Goal: Task Accomplishment & Management: Manage account settings

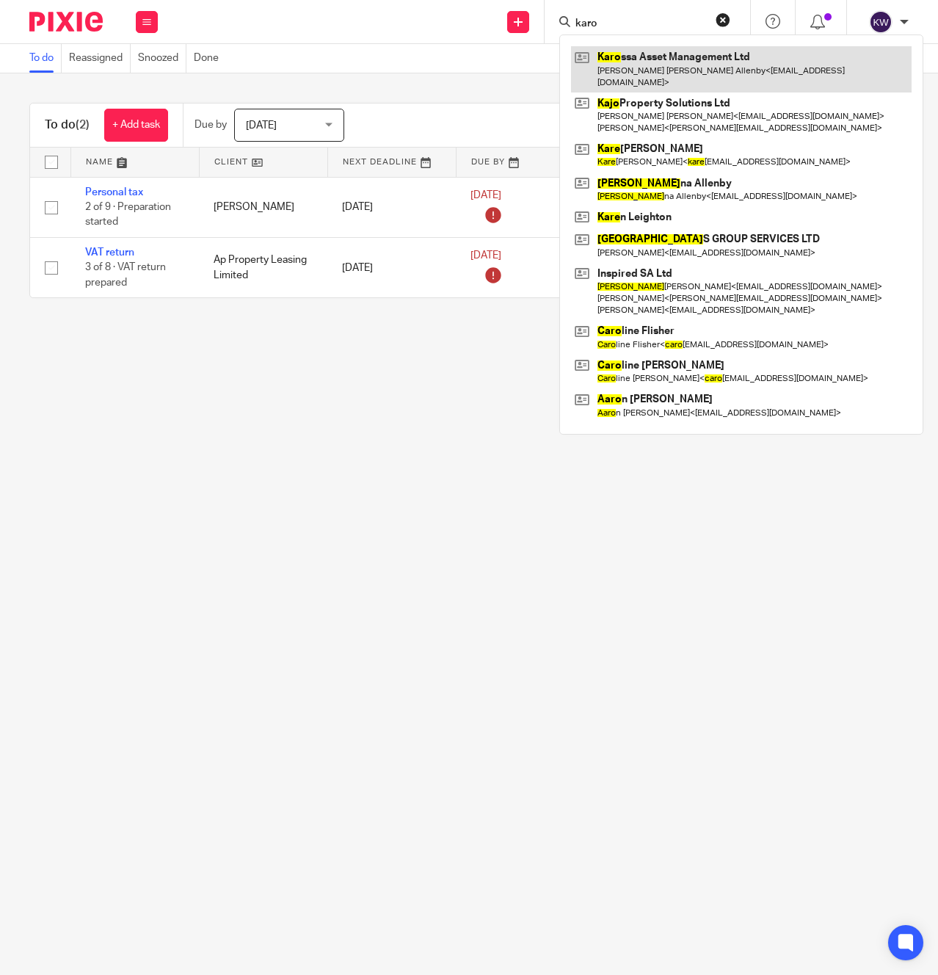
type input "karo"
click at [644, 66] on link at bounding box center [741, 69] width 341 height 46
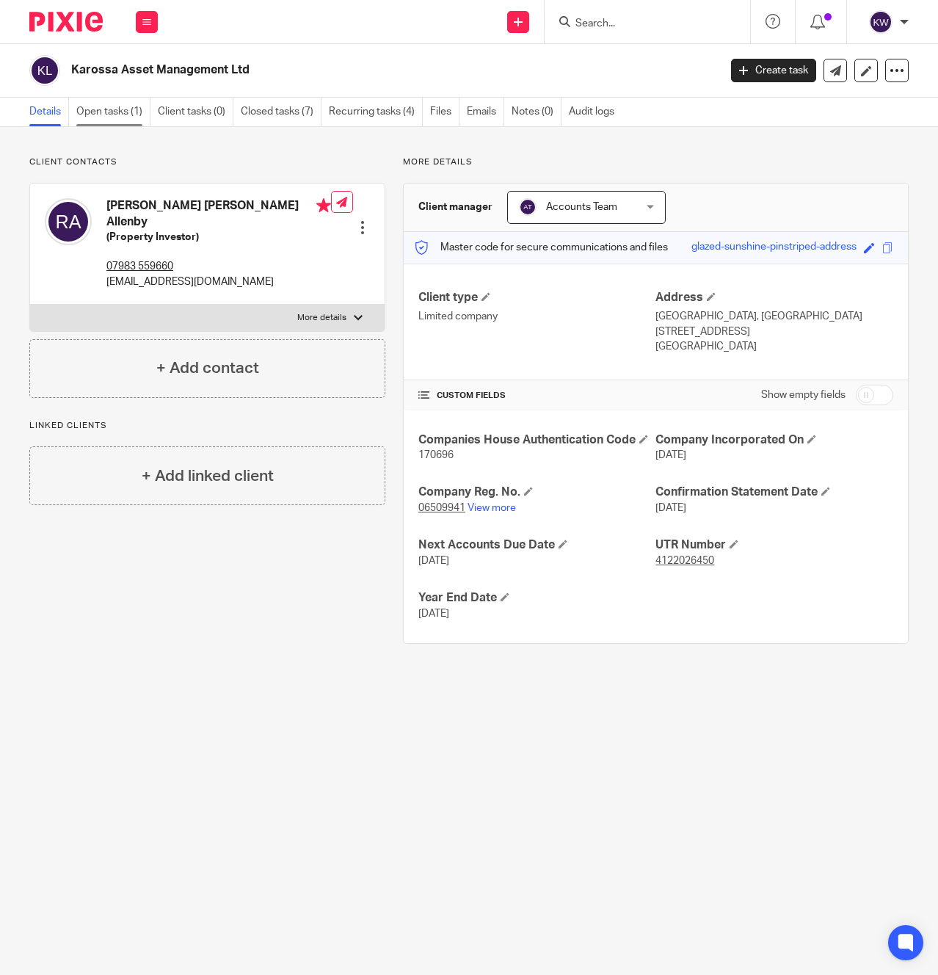
click at [87, 114] on link "Open tasks (1)" at bounding box center [113, 112] width 74 height 29
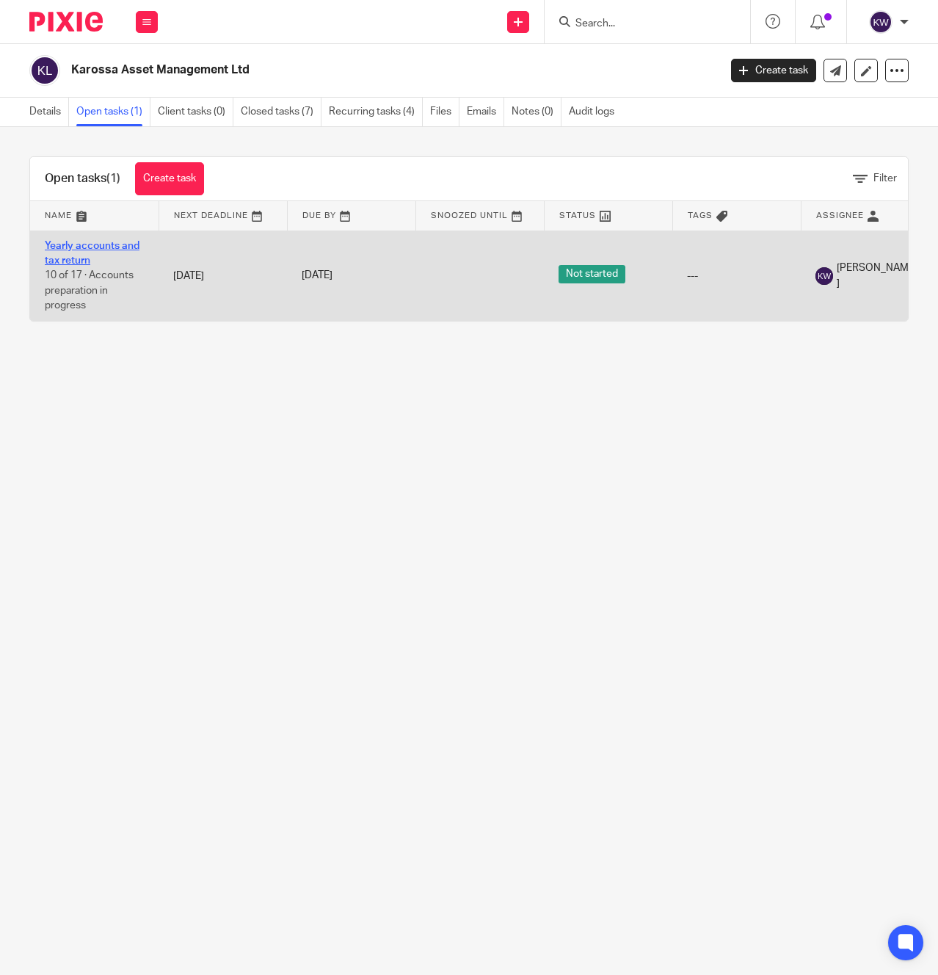
click at [126, 247] on link "Yearly accounts and tax return" at bounding box center [92, 253] width 95 height 25
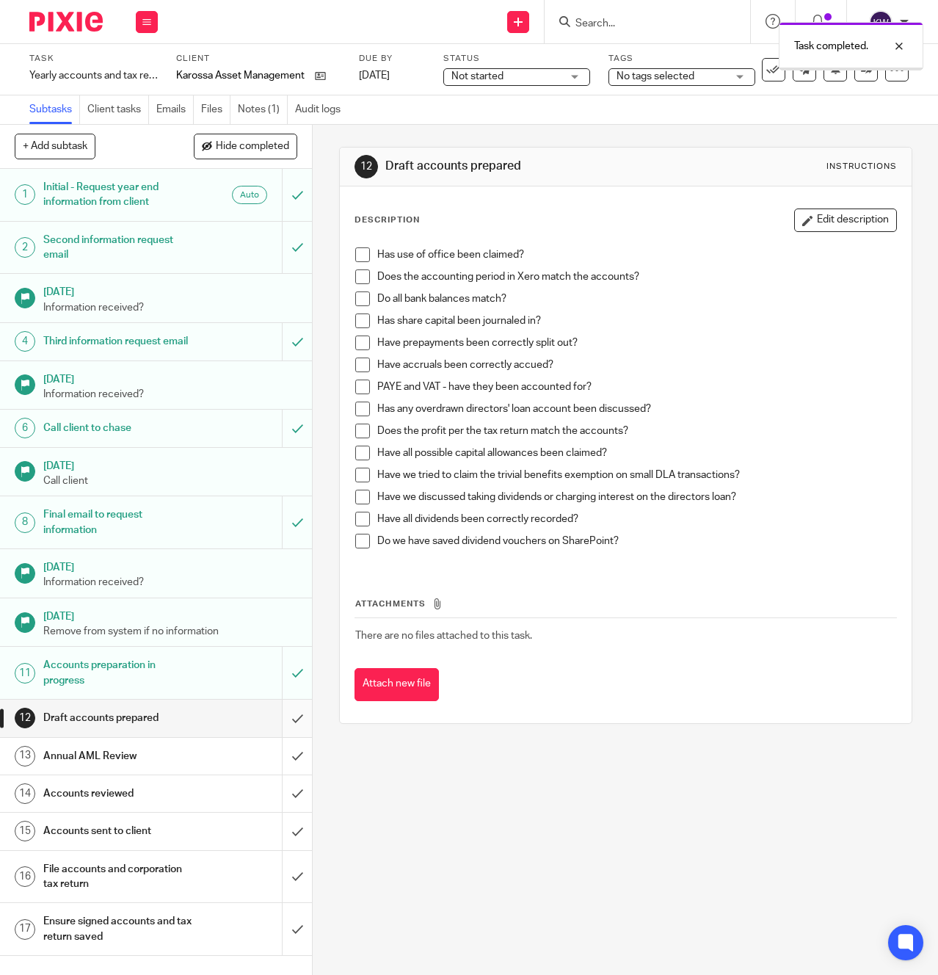
click at [297, 711] on input "submit" at bounding box center [156, 718] width 312 height 37
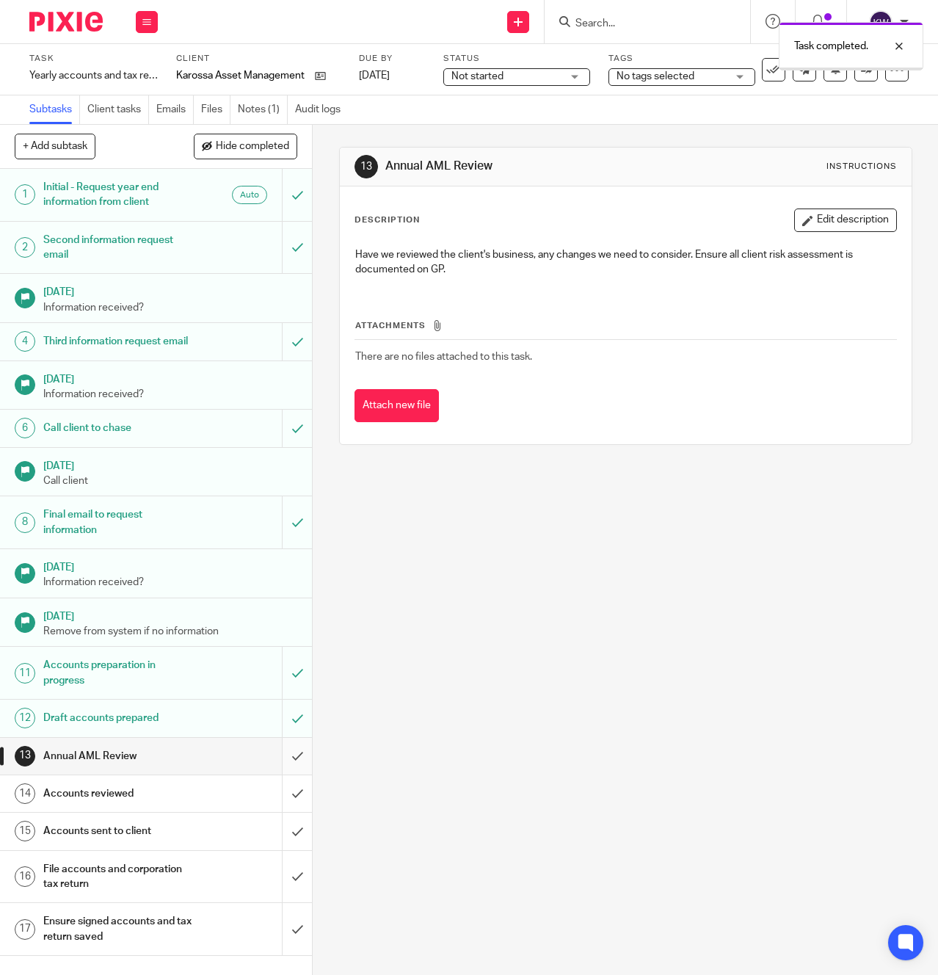
click at [296, 745] on input "submit" at bounding box center [156, 756] width 312 height 37
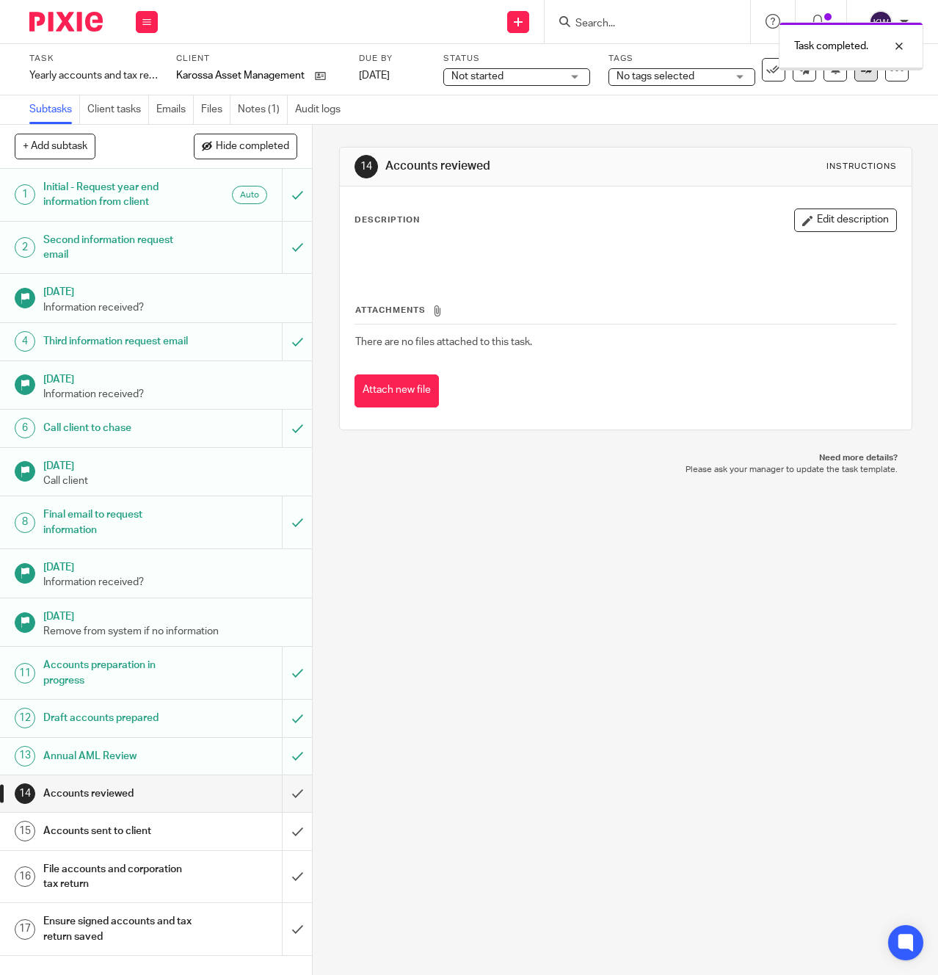
click at [868, 76] on link at bounding box center [865, 69] width 23 height 23
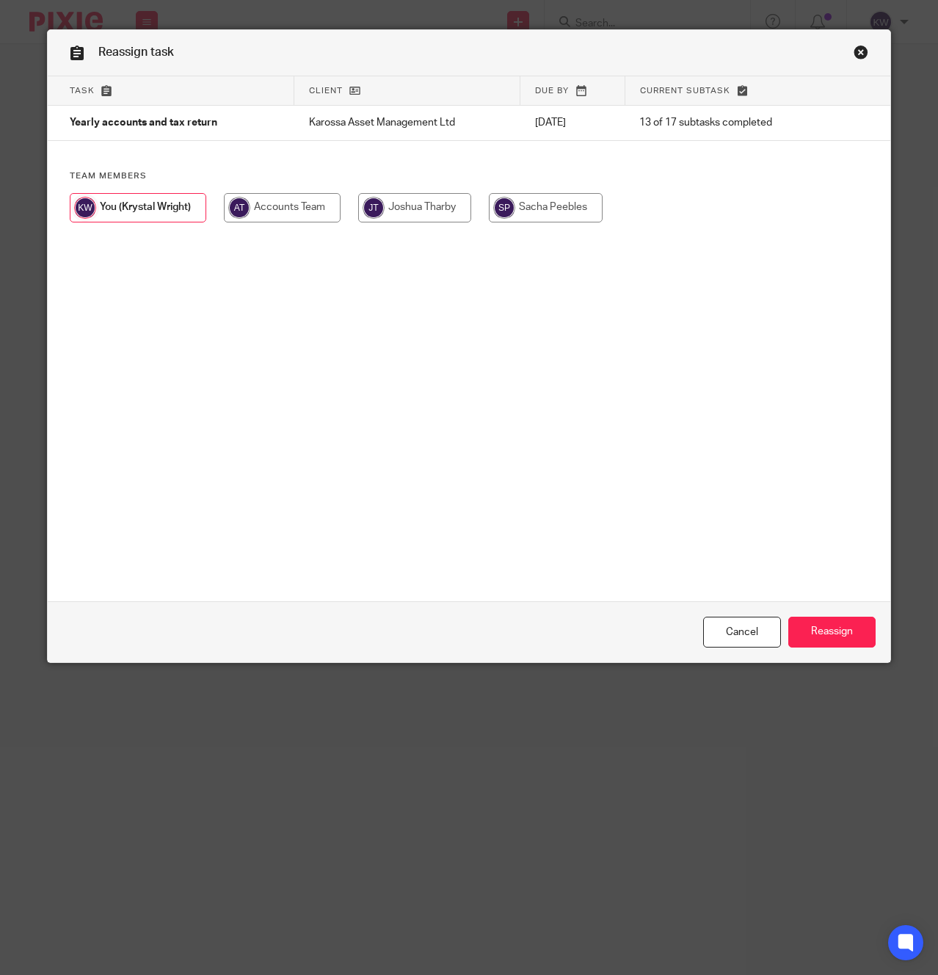
click at [460, 204] on input "radio" at bounding box center [414, 207] width 113 height 29
radio input "true"
click at [827, 626] on input "Reassign" at bounding box center [831, 633] width 87 height 32
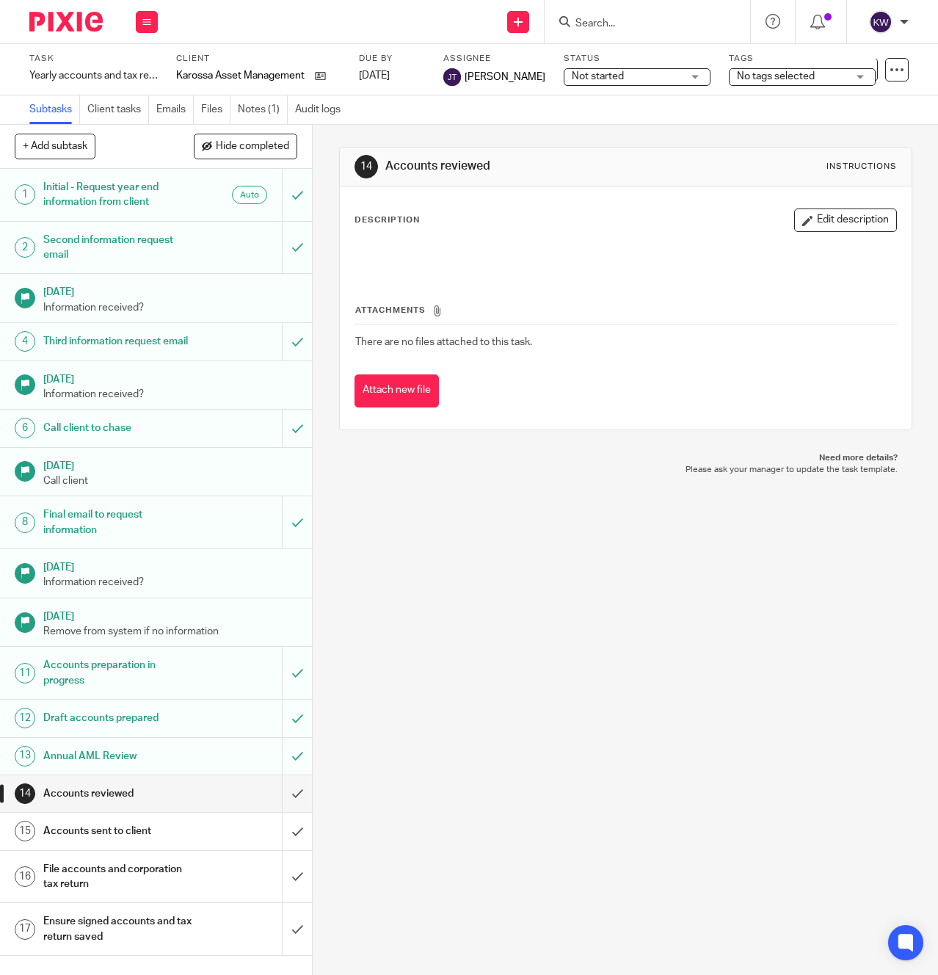
click at [613, 24] on input "Search" at bounding box center [640, 24] width 132 height 13
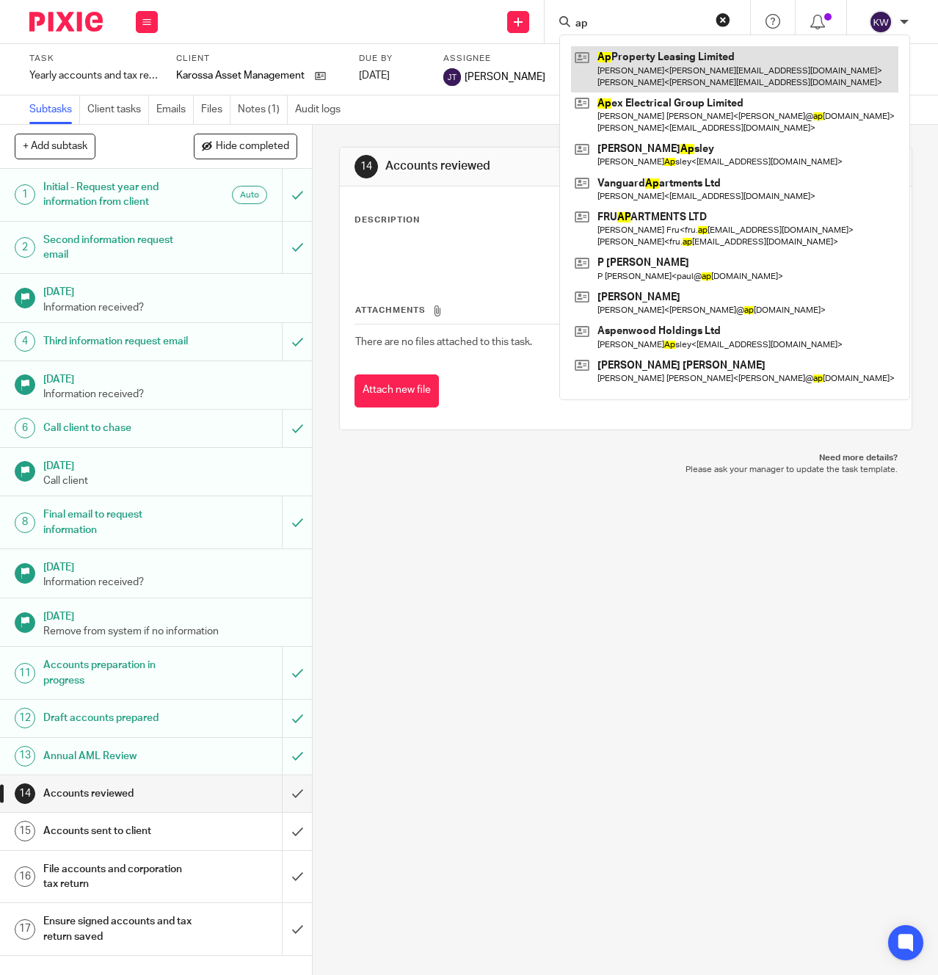
type input "ap"
click at [620, 68] on link at bounding box center [734, 69] width 327 height 46
